Goal: Task Accomplishment & Management: Manage account settings

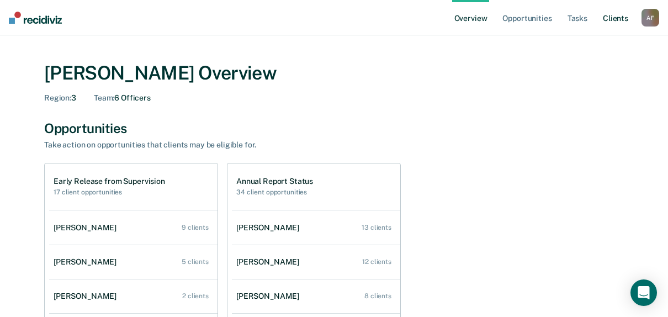
click at [628, 20] on link "Client s" at bounding box center [616, 17] width 30 height 35
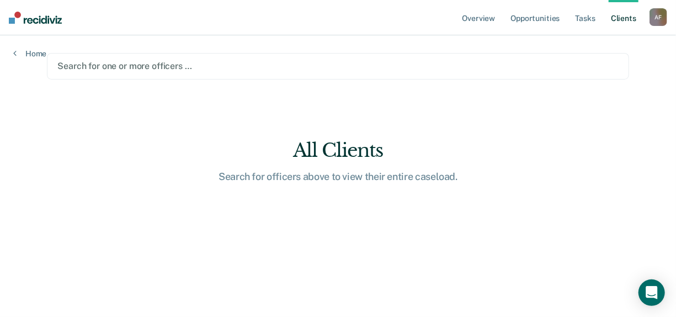
click at [231, 71] on div at bounding box center [337, 66] width 561 height 13
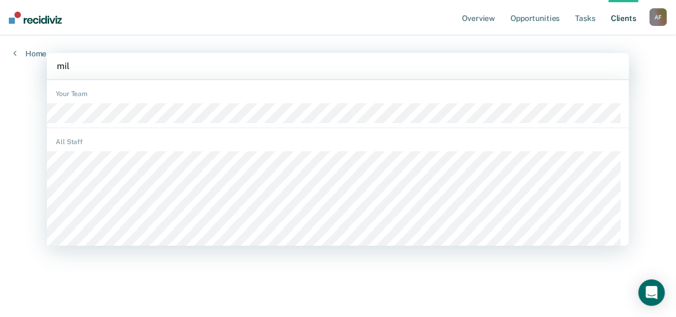
type input "mill"
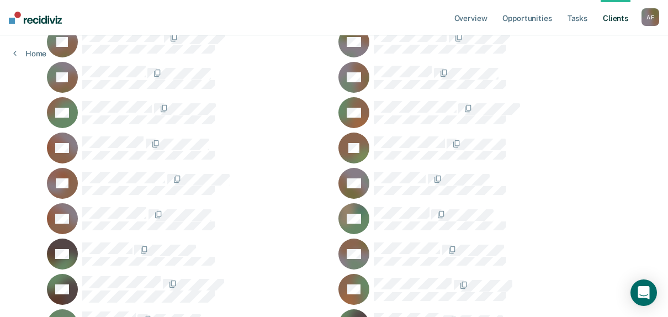
scroll to position [1725, 0]
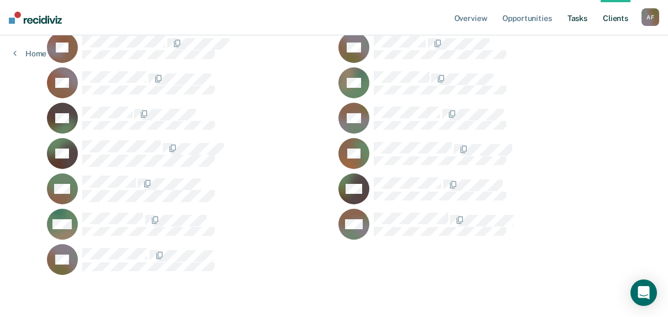
click at [580, 20] on link "Tasks" at bounding box center [577, 17] width 24 height 35
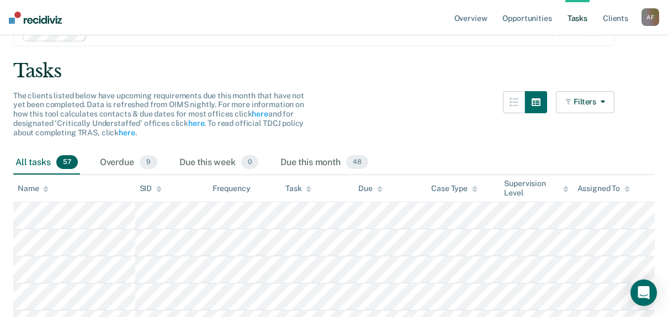
scroll to position [110, 0]
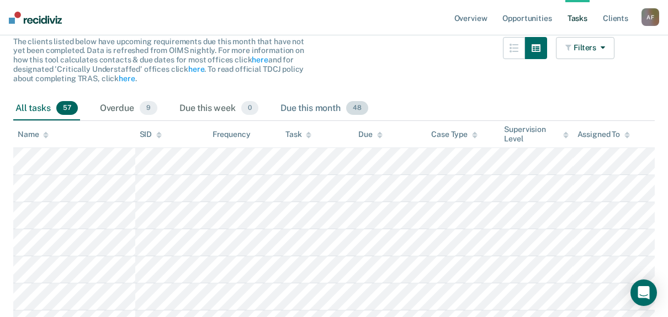
click at [306, 110] on div "Due this month 48" at bounding box center [324, 109] width 92 height 24
click at [304, 133] on div "Task" at bounding box center [298, 134] width 26 height 9
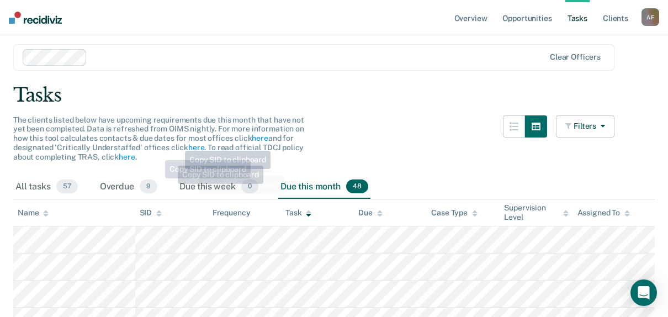
scroll to position [0, 0]
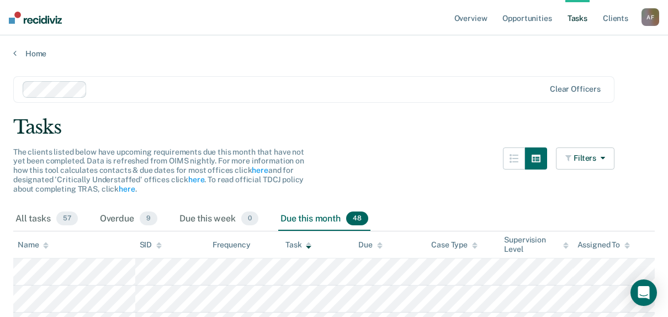
click at [34, 242] on div "Name" at bounding box center [33, 244] width 31 height 9
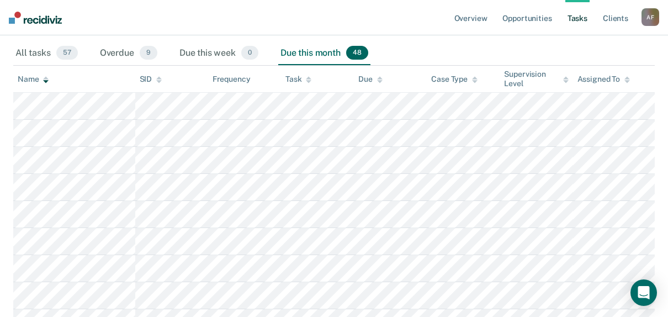
click at [302, 79] on div "Task" at bounding box center [298, 79] width 26 height 9
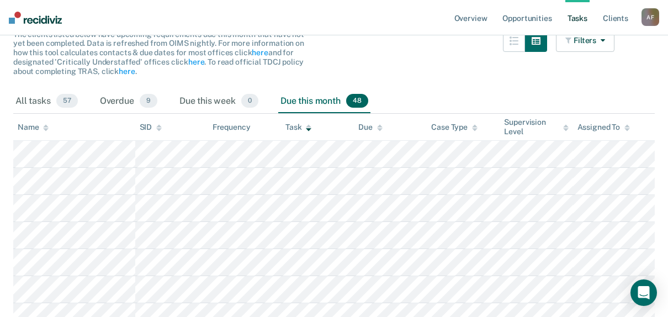
scroll to position [110, 0]
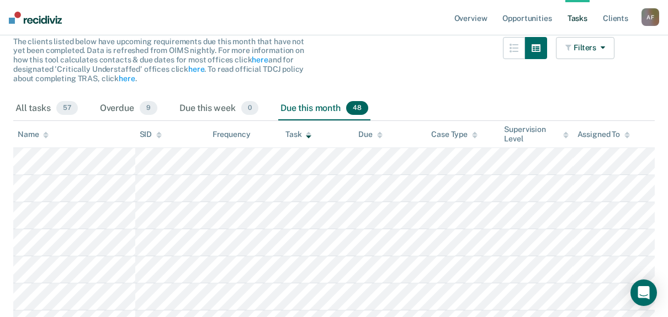
click at [303, 137] on div "Task" at bounding box center [298, 134] width 26 height 9
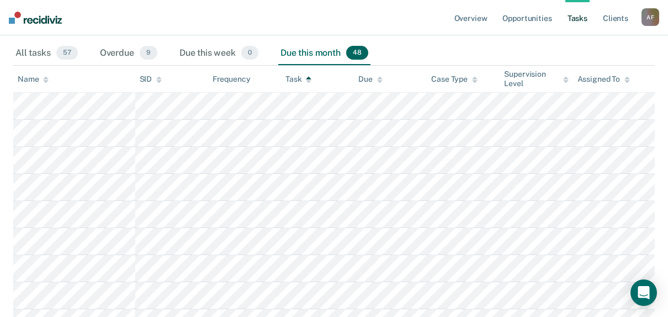
click at [34, 81] on div "Name" at bounding box center [33, 79] width 31 height 9
click at [45, 83] on th "Name" at bounding box center [74, 79] width 122 height 27
click at [45, 78] on icon at bounding box center [46, 77] width 6 height 3
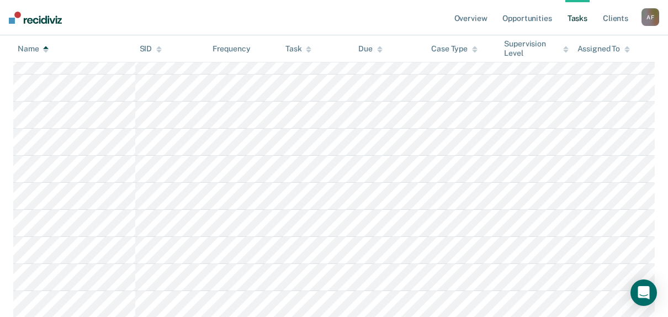
scroll to position [331, 0]
